Goal: Obtain resource: Download file/media

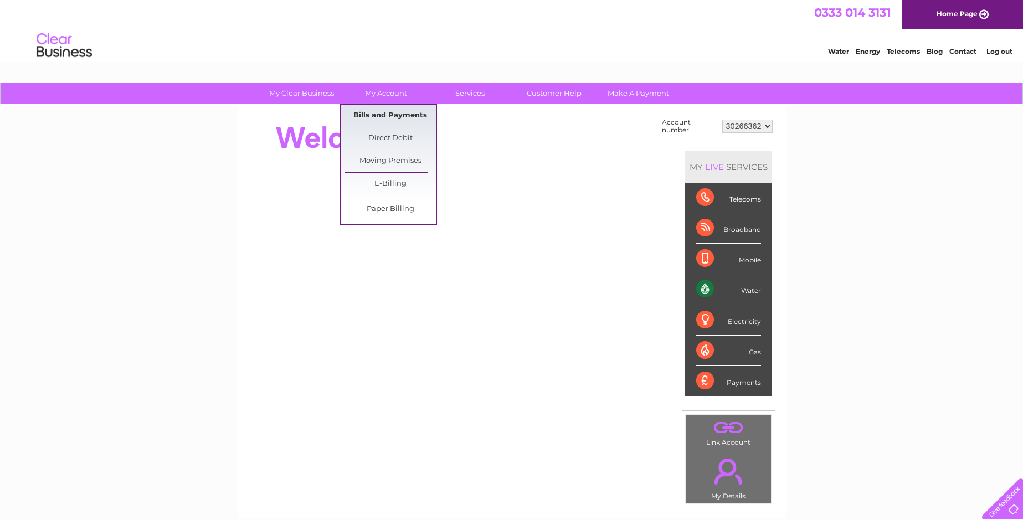
click at [382, 112] on link "Bills and Payments" at bounding box center [390, 116] width 91 height 22
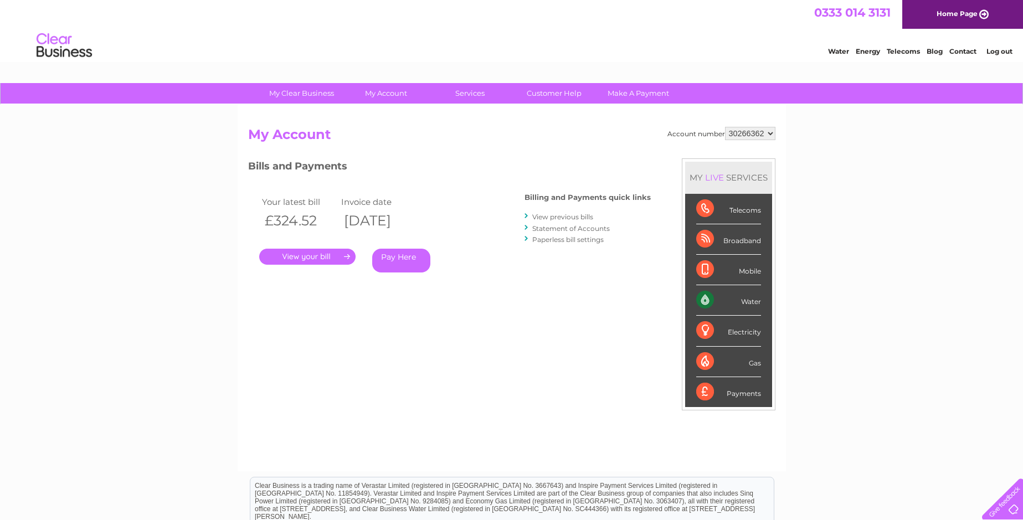
click at [301, 258] on link "." at bounding box center [307, 257] width 96 height 16
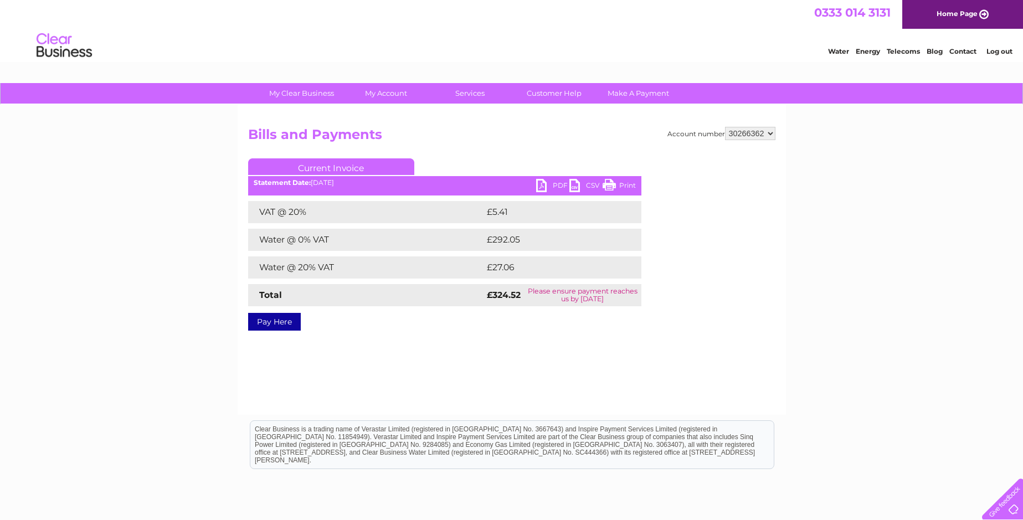
click at [553, 184] on link "PDF" at bounding box center [552, 187] width 33 height 16
click at [750, 133] on select "30266362 30267534 30271198 30307327 30314341 30320023" at bounding box center [750, 133] width 50 height 13
select select "30267534"
click at [725, 127] on select "30266362 30267534 30271198 30307327 30314341 30320023" at bounding box center [750, 133] width 50 height 13
click at [553, 185] on link "PDF" at bounding box center [552, 187] width 33 height 16
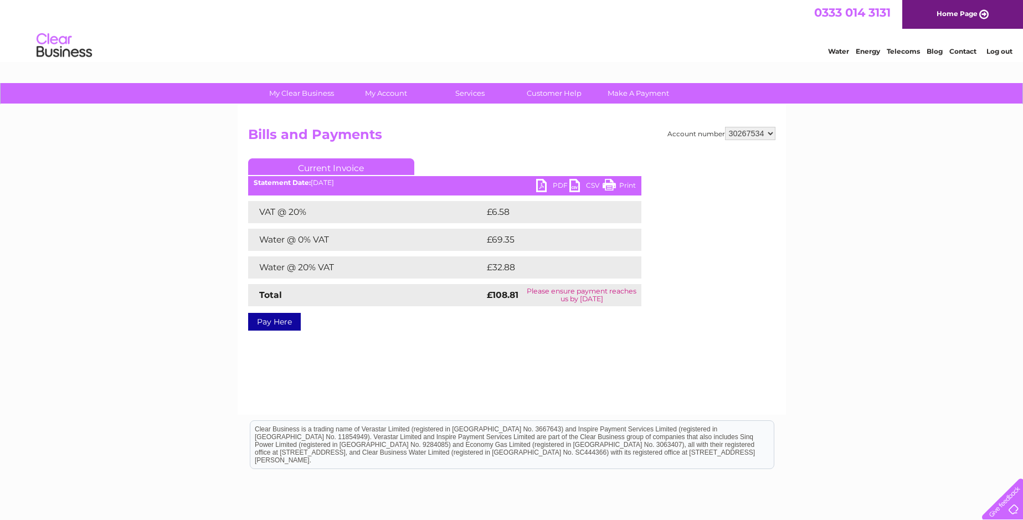
click at [746, 136] on select "30266362 30267534 30271198 30307327 30314341 30320023" at bounding box center [750, 133] width 50 height 13
select select "30271198"
click at [725, 127] on select "30266362 30267534 30271198 30307327 30314341 30320023" at bounding box center [750, 133] width 50 height 13
click at [744, 134] on select "30266362 30267534 30271198 30307327 30314341 30320023" at bounding box center [750, 133] width 50 height 13
select select "30307327"
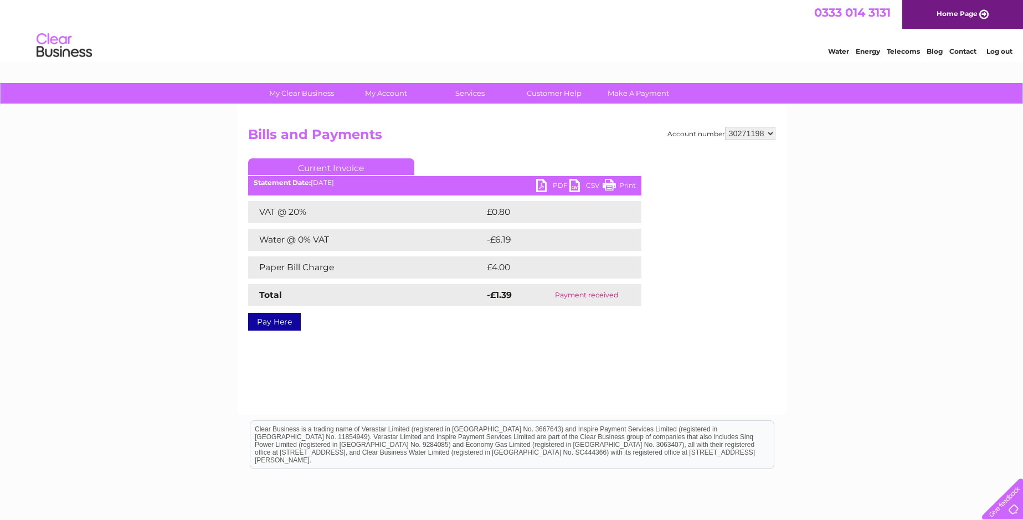
click at [725, 127] on select "30266362 30267534 30271198 30307327 30314341 30320023" at bounding box center [750, 133] width 50 height 13
click at [554, 182] on link "PDF" at bounding box center [552, 187] width 33 height 16
click at [736, 134] on select "30266362 30267534 30271198 30307327 30314341 30320023" at bounding box center [750, 133] width 50 height 13
select select "30314341"
click at [725, 127] on select "30266362 30267534 30271198 30307327 30314341 30320023" at bounding box center [750, 133] width 50 height 13
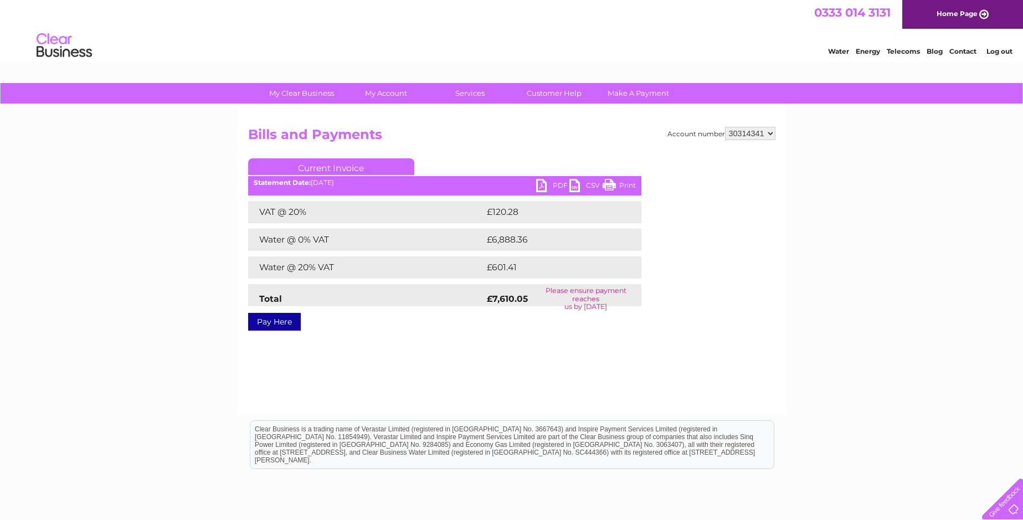
click at [555, 186] on link "PDF" at bounding box center [552, 187] width 33 height 16
click at [751, 133] on select "30266362 30267534 30271198 30307327 30314341 30320023" at bounding box center [750, 133] width 50 height 13
select select "30320023"
click at [725, 127] on select "30266362 30267534 30271198 30307327 30314341 30320023" at bounding box center [750, 133] width 50 height 13
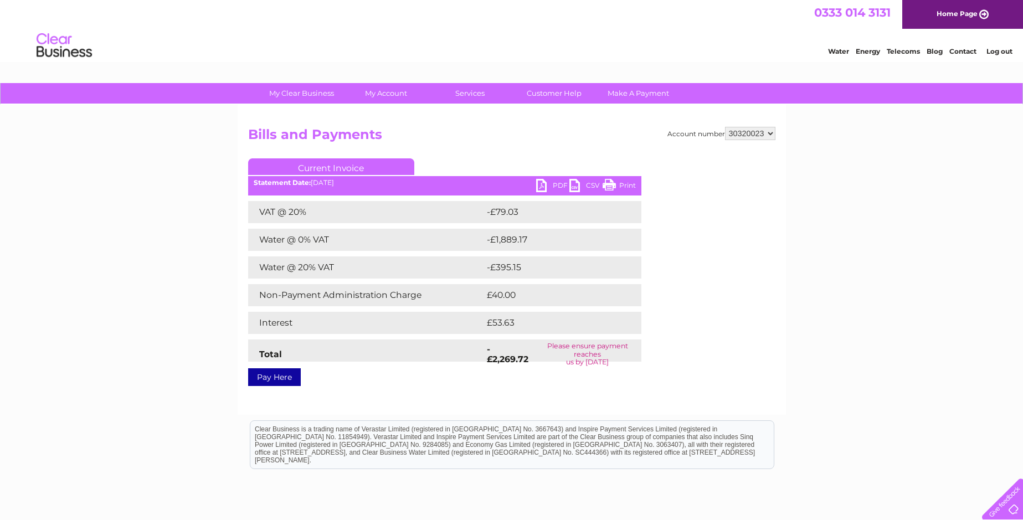
click at [558, 185] on link "PDF" at bounding box center [552, 187] width 33 height 16
